Goal: Check status

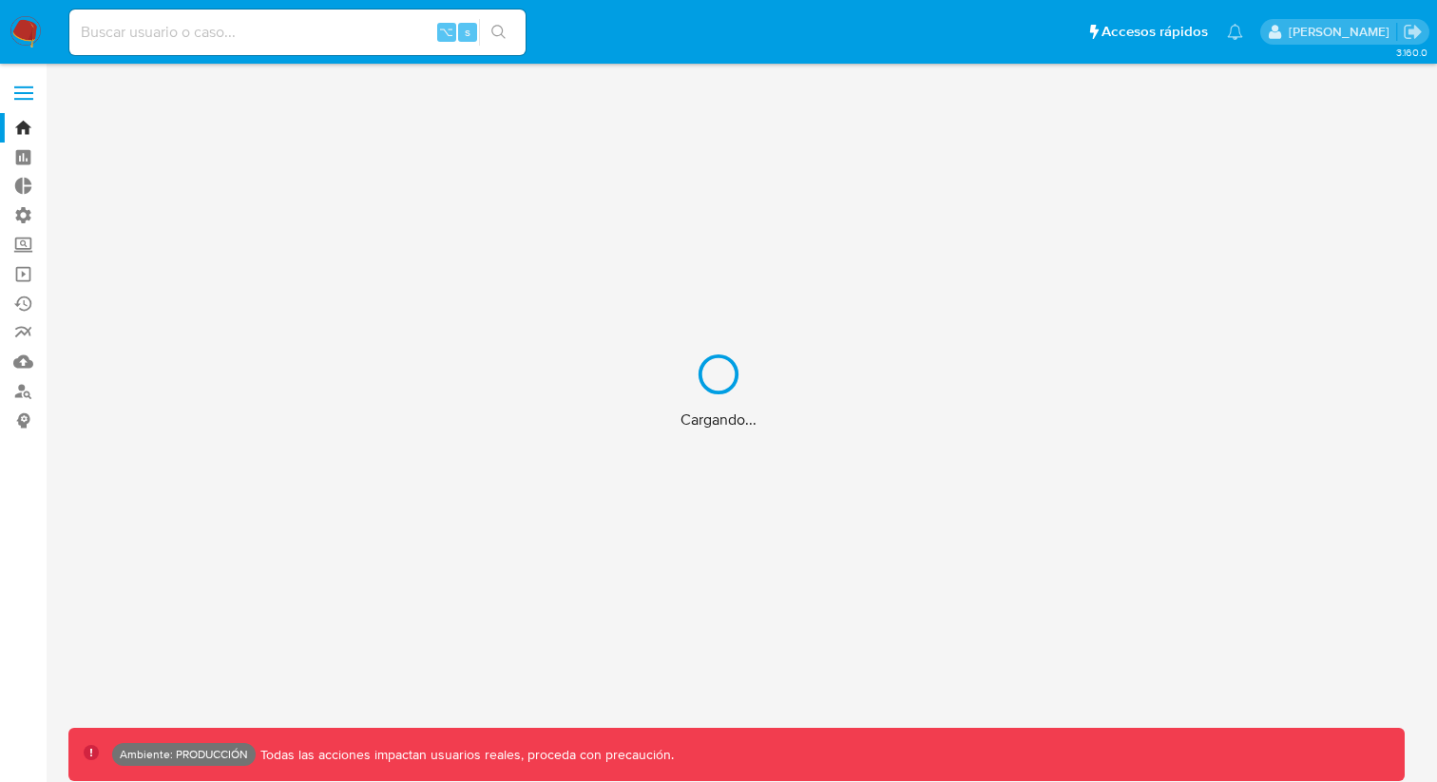
click at [158, 37] on div "Cargando..." at bounding box center [718, 391] width 1437 height 782
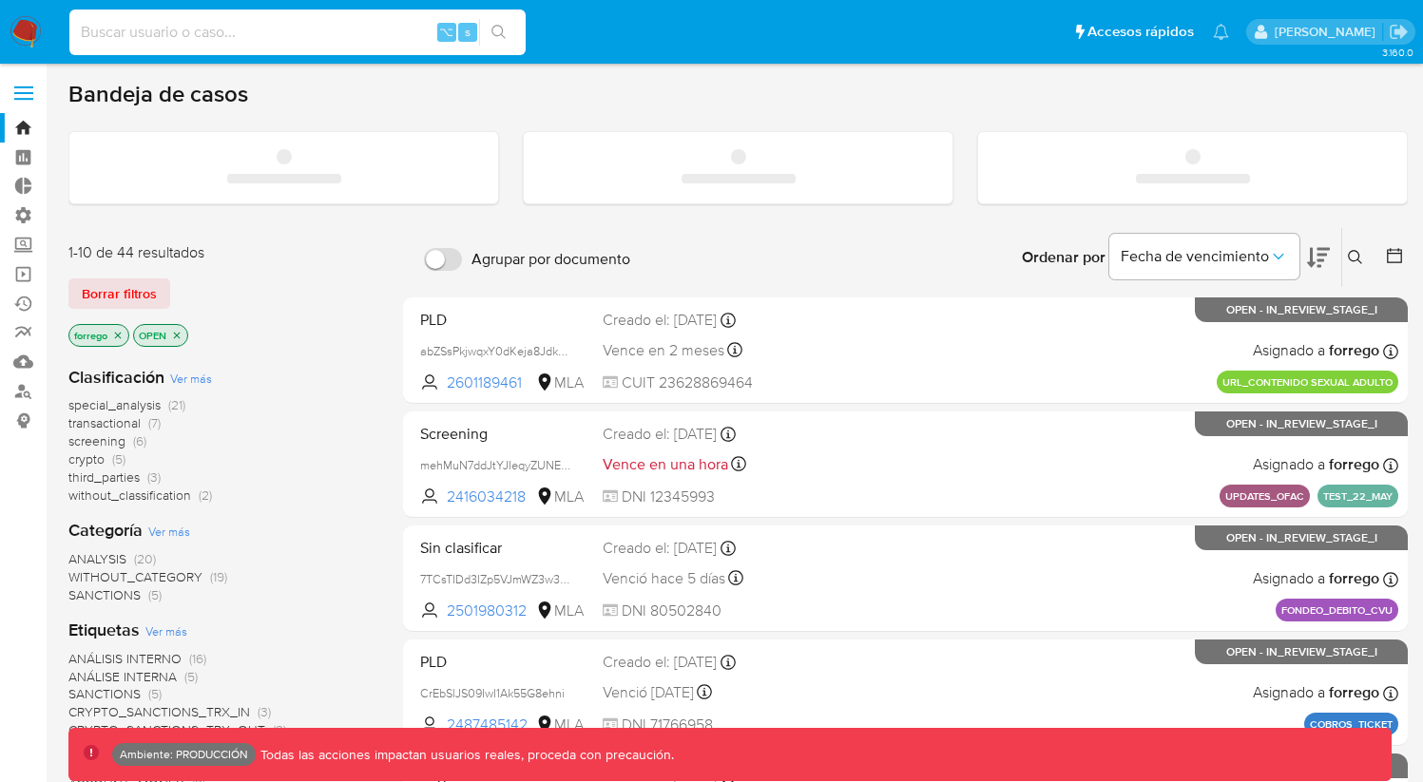
click at [131, 26] on input at bounding box center [297, 32] width 456 height 25
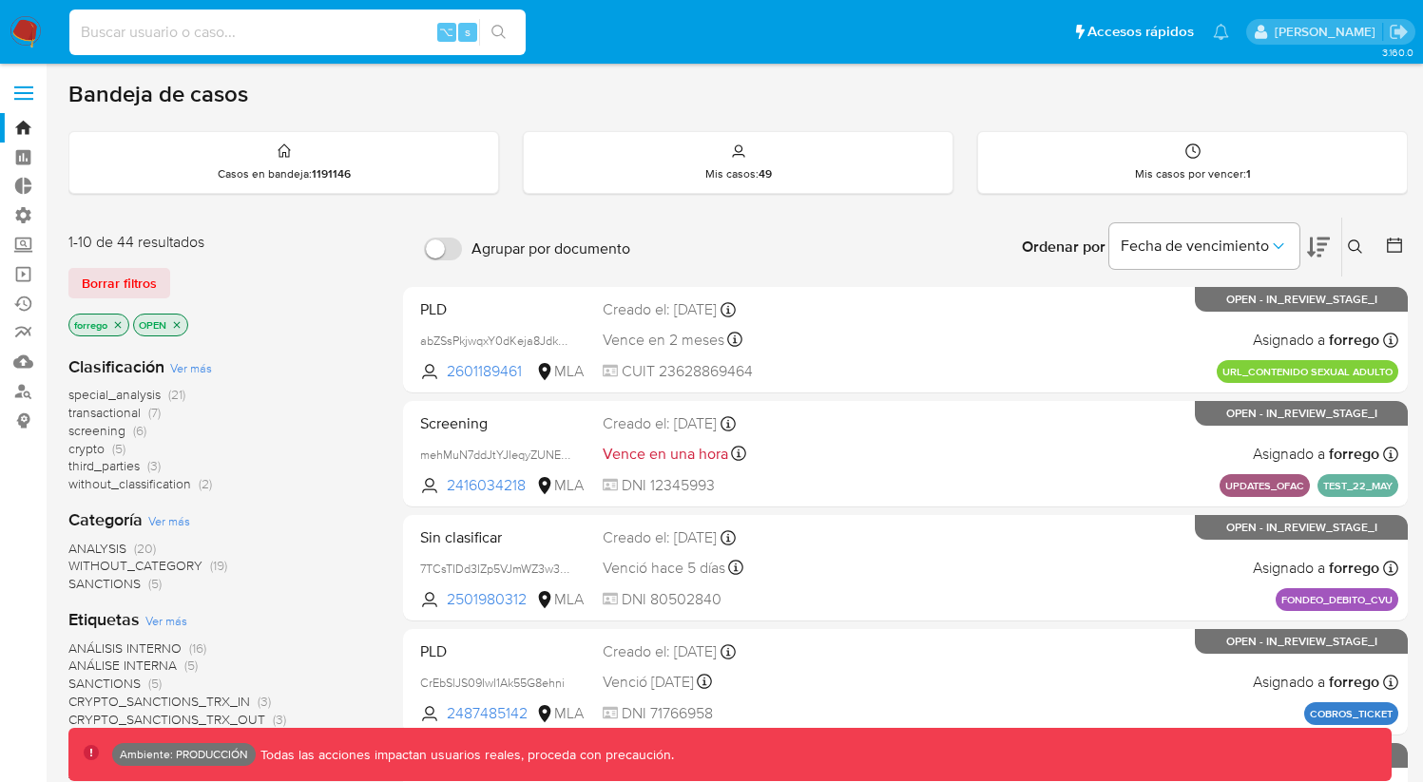
paste input "2701057488"
type input "2701057488"
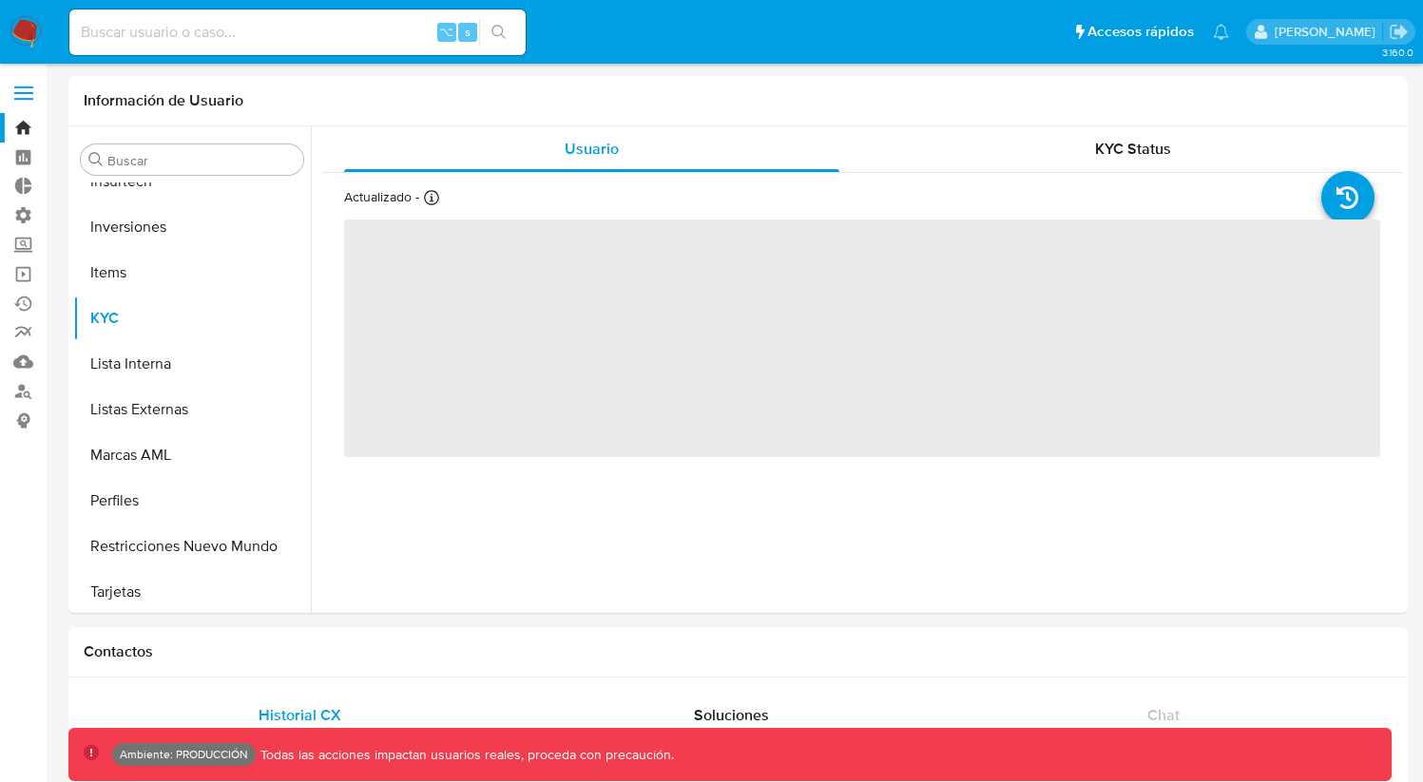
scroll to position [894, 0]
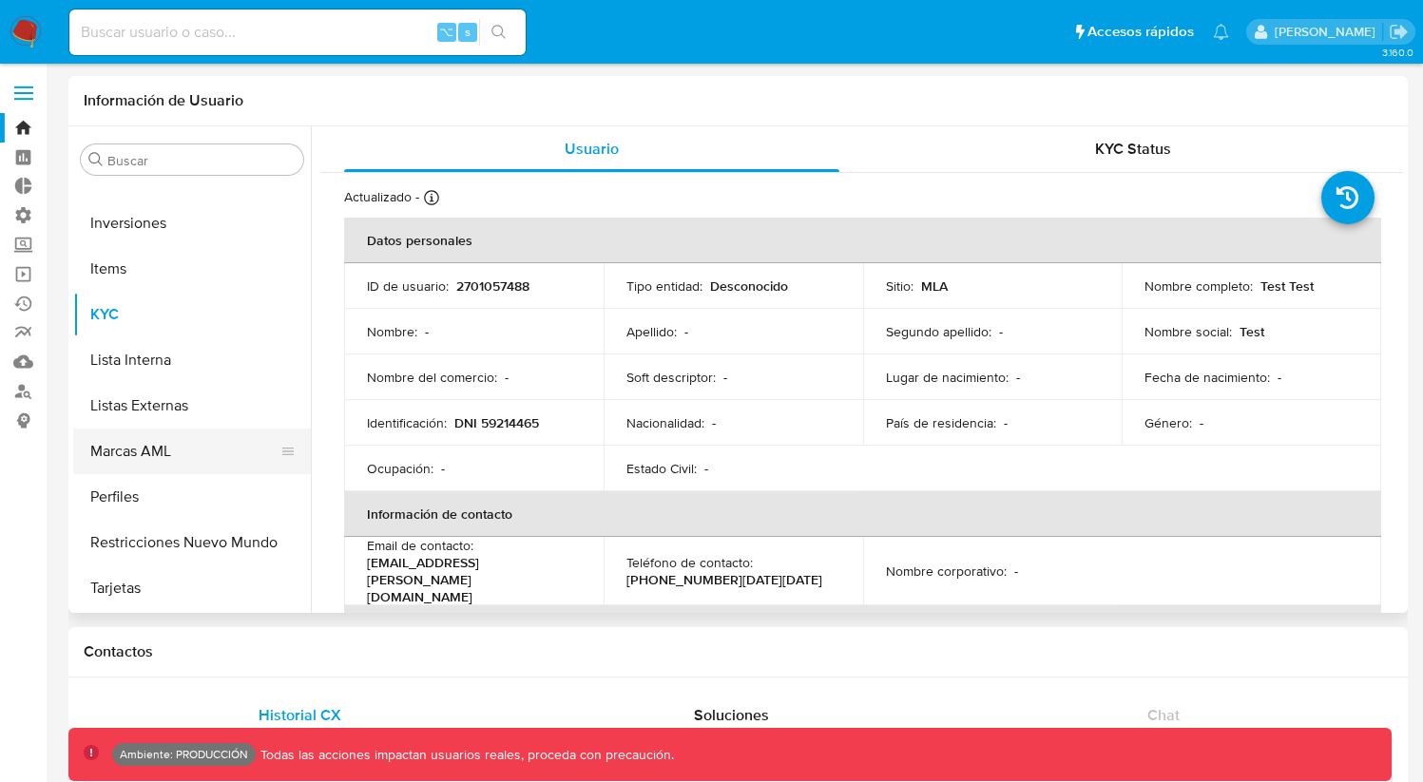
select select "10"
